Goal: Information Seeking & Learning: Check status

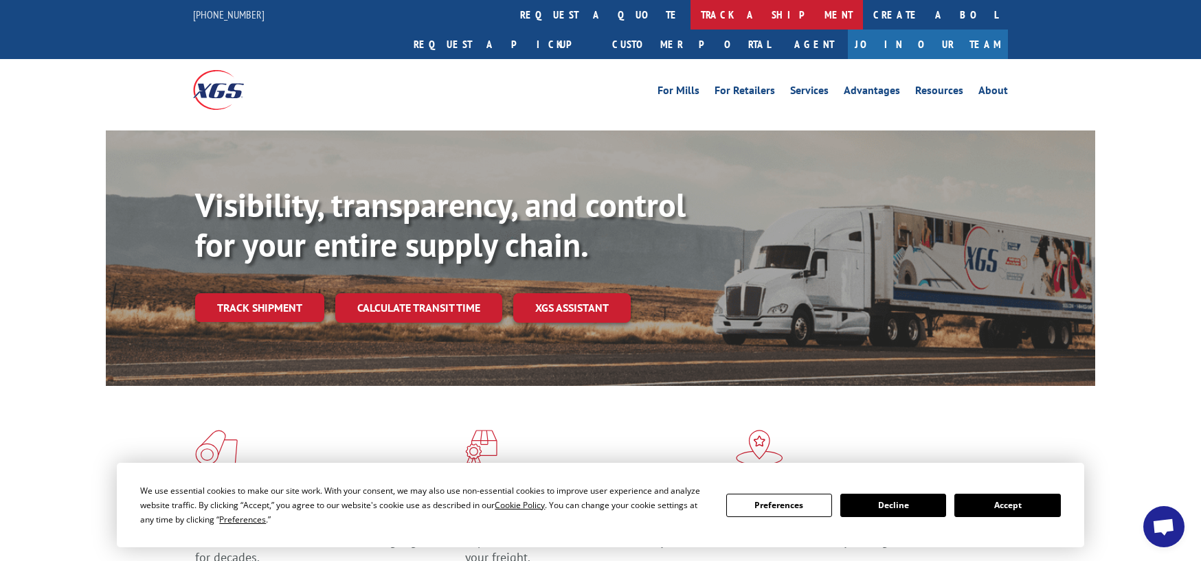
click at [690, 14] on link "track a shipment" at bounding box center [776, 15] width 172 height 30
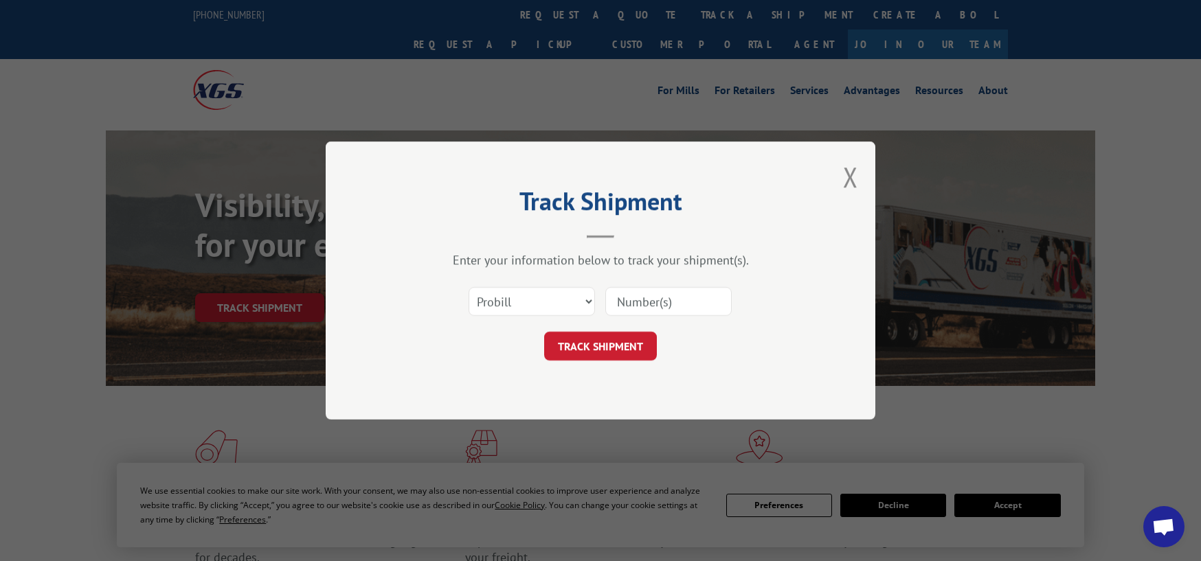
click at [1023, 512] on div "Track Shipment Enter your information below to track your shipment(s). Select c…" at bounding box center [600, 280] width 1201 height 561
click at [701, 300] on input at bounding box center [668, 301] width 126 height 29
type input "54403385"
click at [607, 335] on button "TRACK SHIPMENT" at bounding box center [600, 346] width 113 height 29
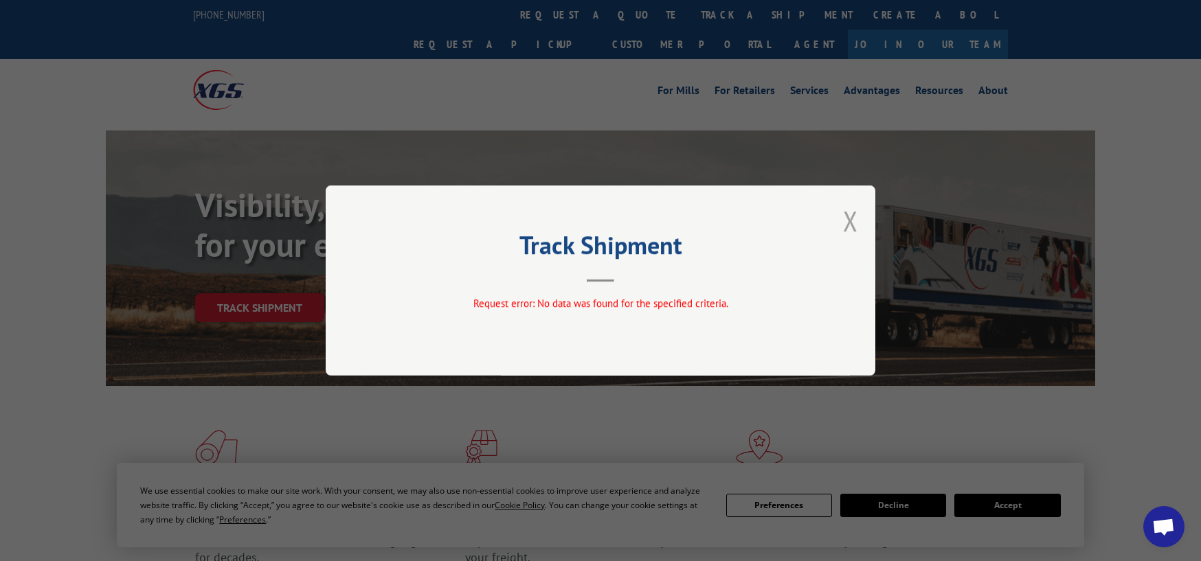
click at [849, 223] on button "Close modal" at bounding box center [850, 221] width 15 height 36
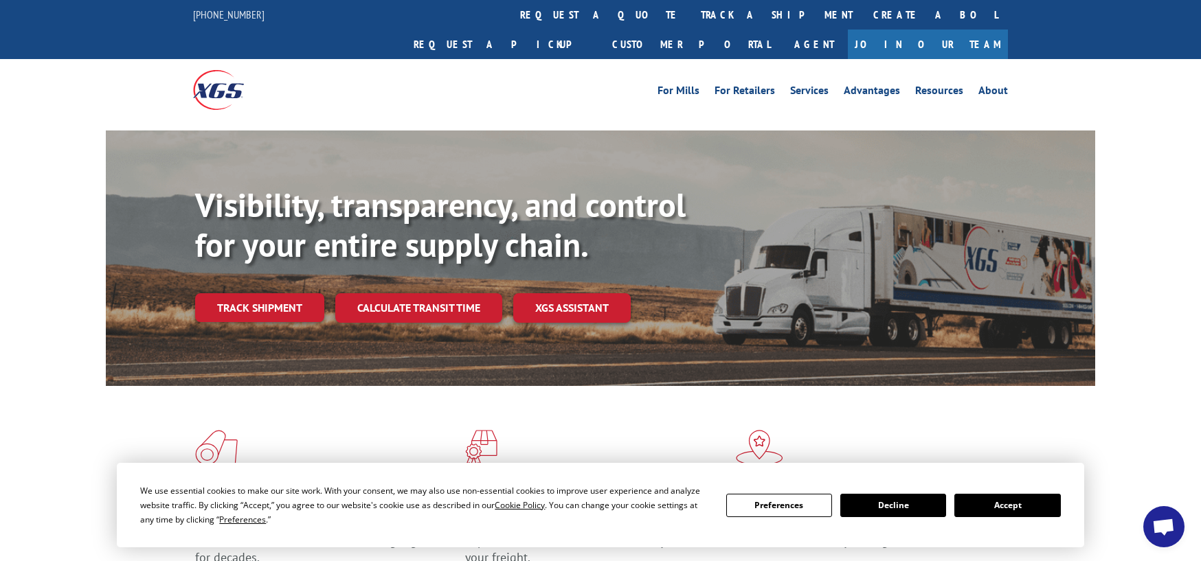
click at [1046, 504] on button "Accept" at bounding box center [1007, 505] width 106 height 23
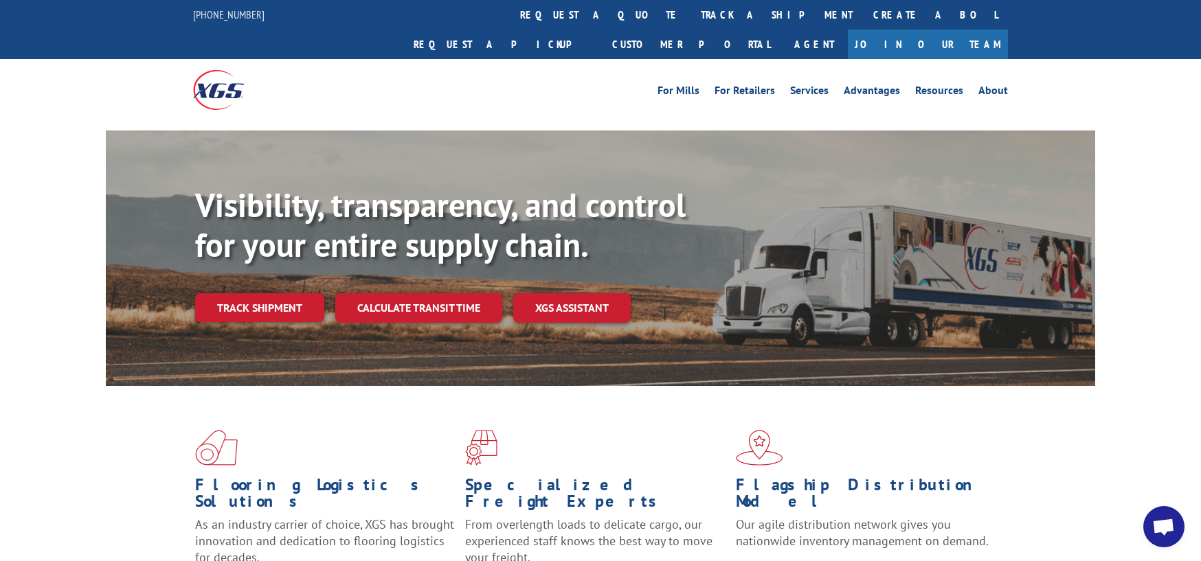
click at [690, 16] on link "track a shipment" at bounding box center [776, 15] width 172 height 30
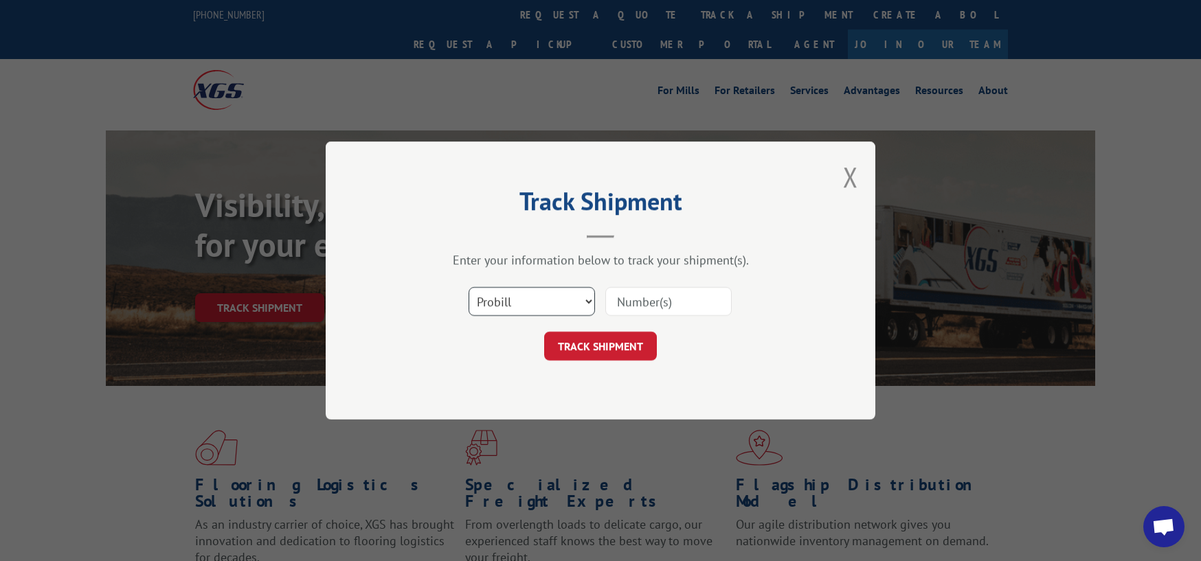
click at [587, 301] on select "Select category... Probill BOL PO" at bounding box center [532, 301] width 126 height 29
click at [584, 301] on select "Select category... Probill BOL PO" at bounding box center [532, 301] width 126 height 29
select select "bol"
click at [680, 302] on input at bounding box center [668, 301] width 126 height 29
type input "54403385"
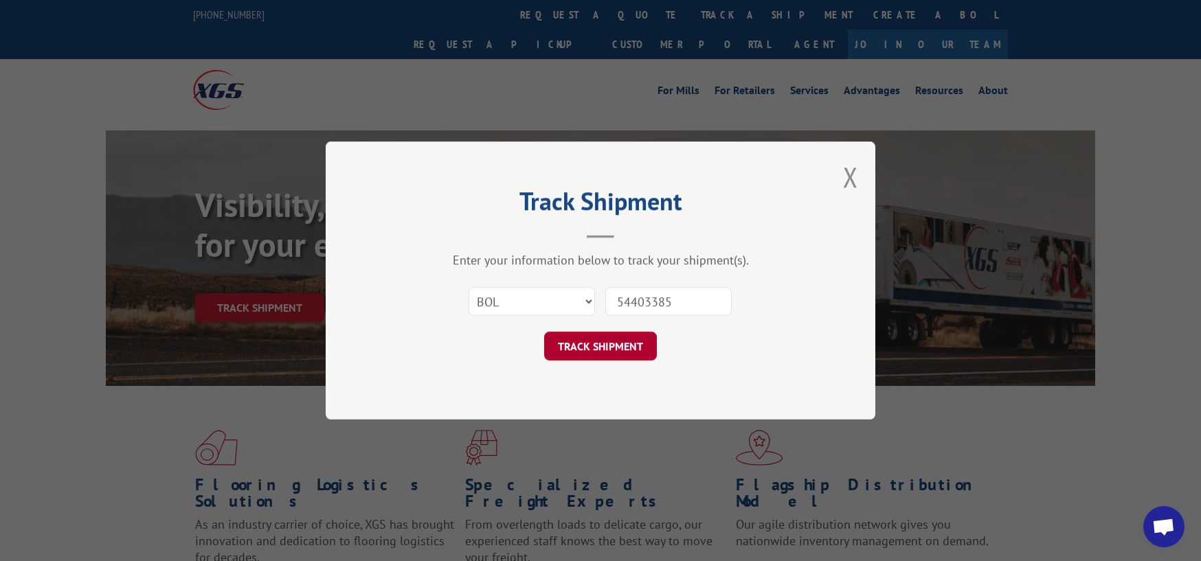
click at [587, 347] on button "TRACK SHIPMENT" at bounding box center [600, 346] width 113 height 29
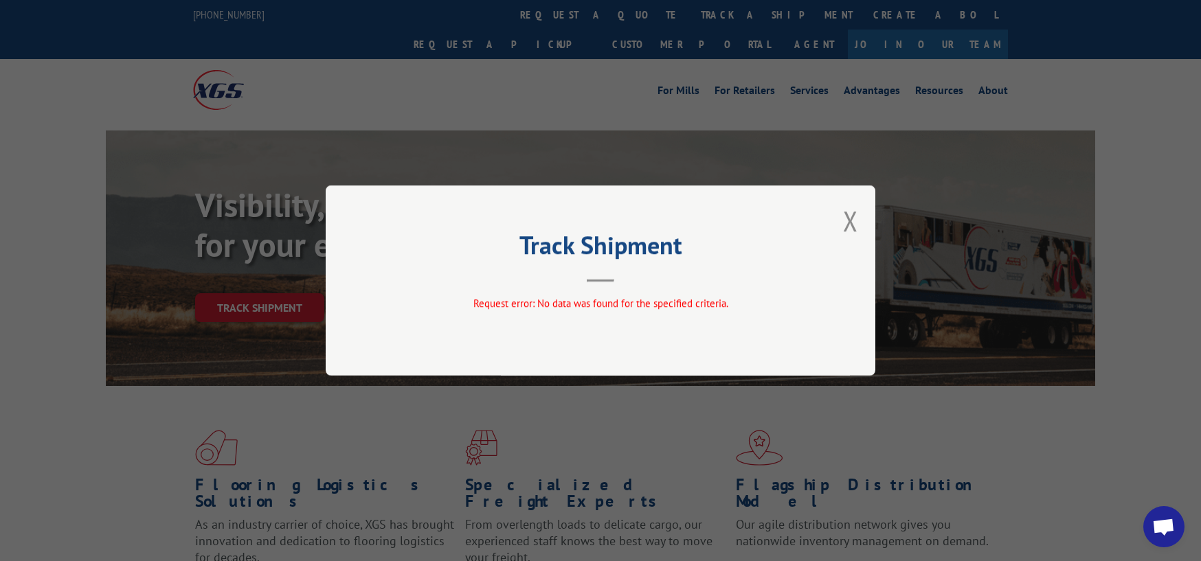
scroll to position [12, 0]
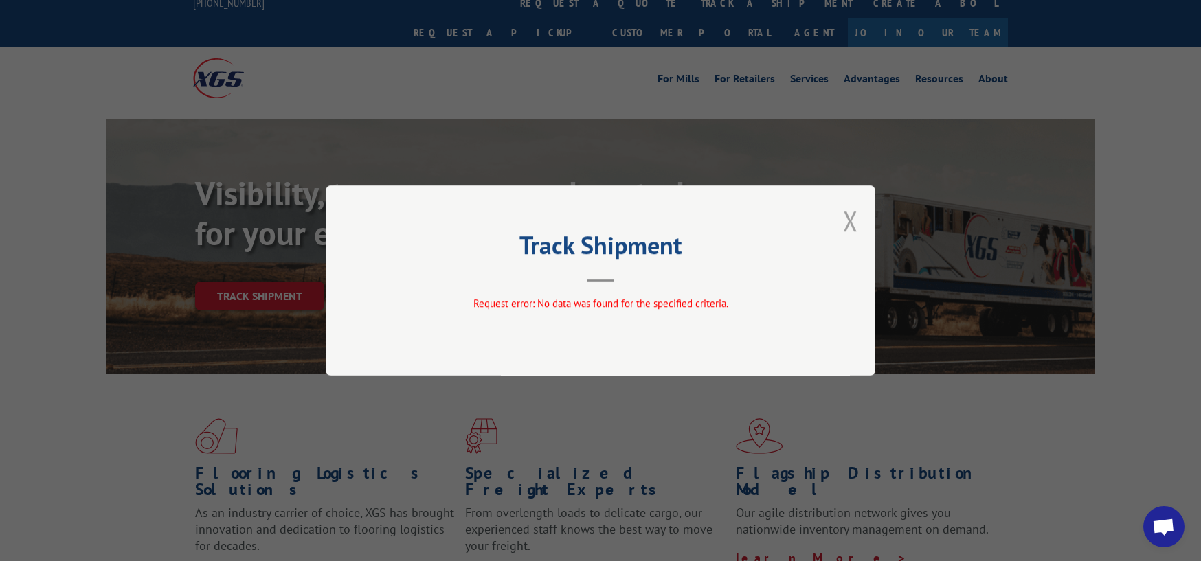
click at [848, 223] on button "Close modal" at bounding box center [850, 221] width 15 height 36
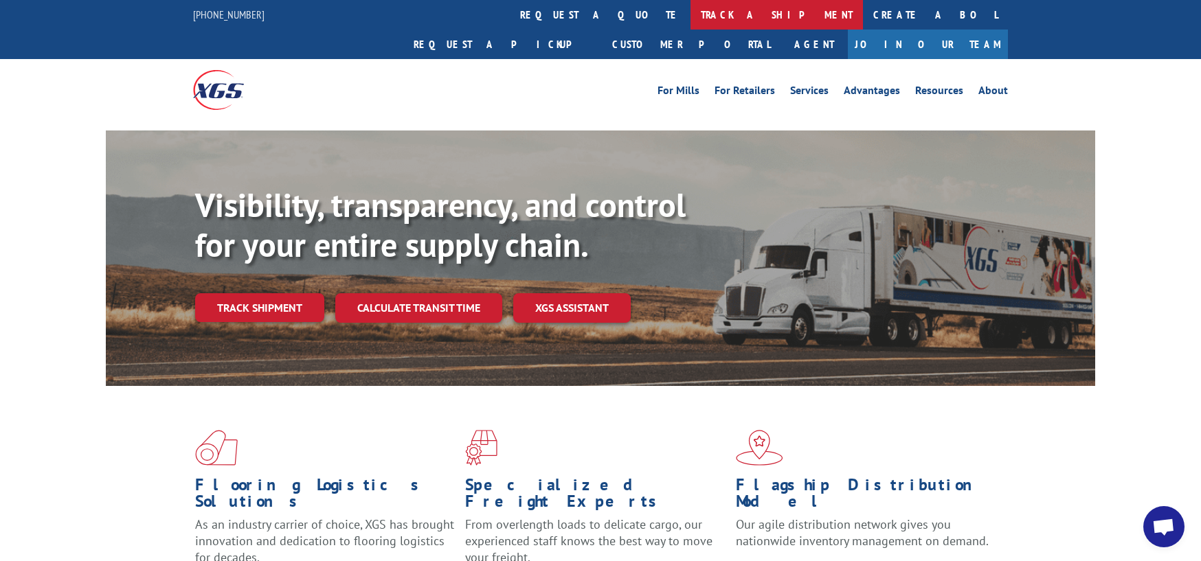
click at [690, 14] on link "track a shipment" at bounding box center [776, 15] width 172 height 30
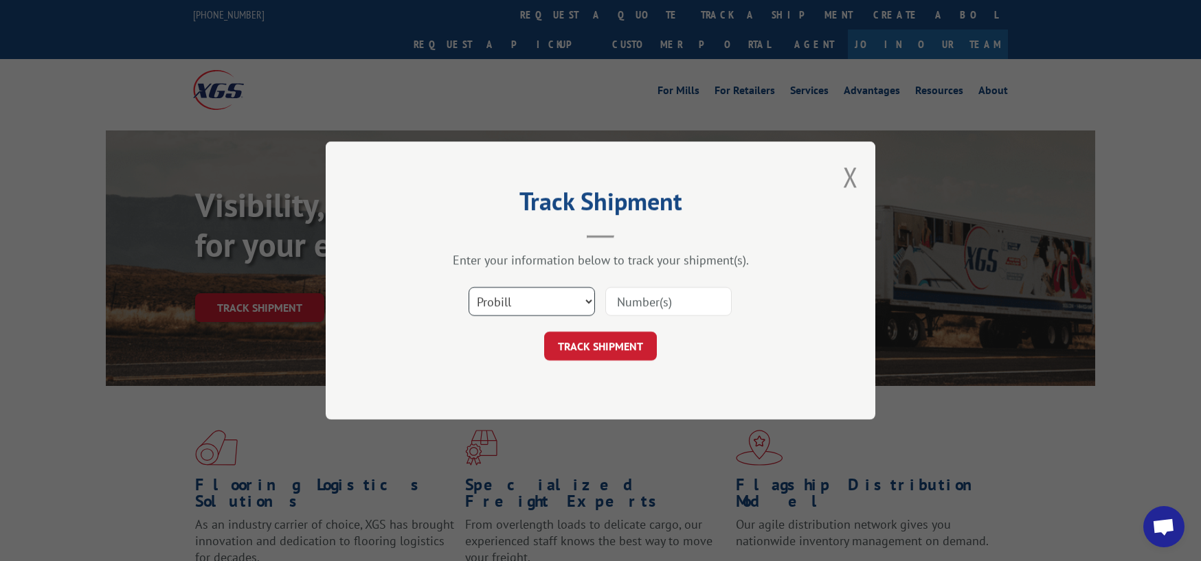
click at [584, 299] on select "Select category... Probill BOL PO" at bounding box center [532, 301] width 126 height 29
select select "po"
click at [692, 300] on input at bounding box center [668, 301] width 126 height 29
type input "496-19"
click at [599, 346] on button "TRACK SHIPMENT" at bounding box center [600, 346] width 113 height 29
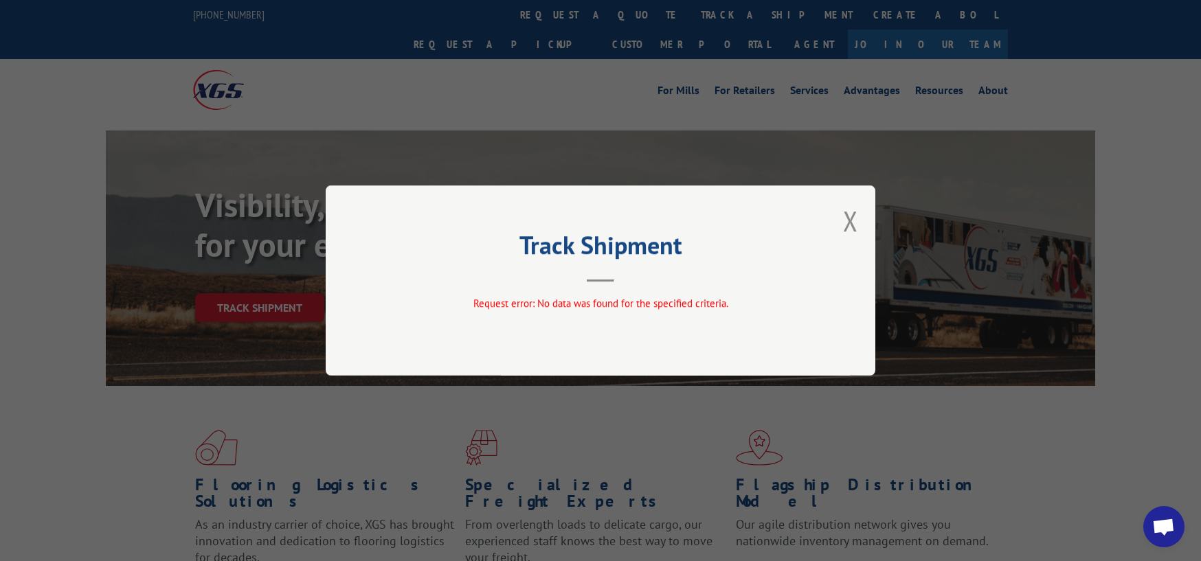
click at [851, 218] on button "Close modal" at bounding box center [850, 221] width 15 height 36
